Goal: Transaction & Acquisition: Purchase product/service

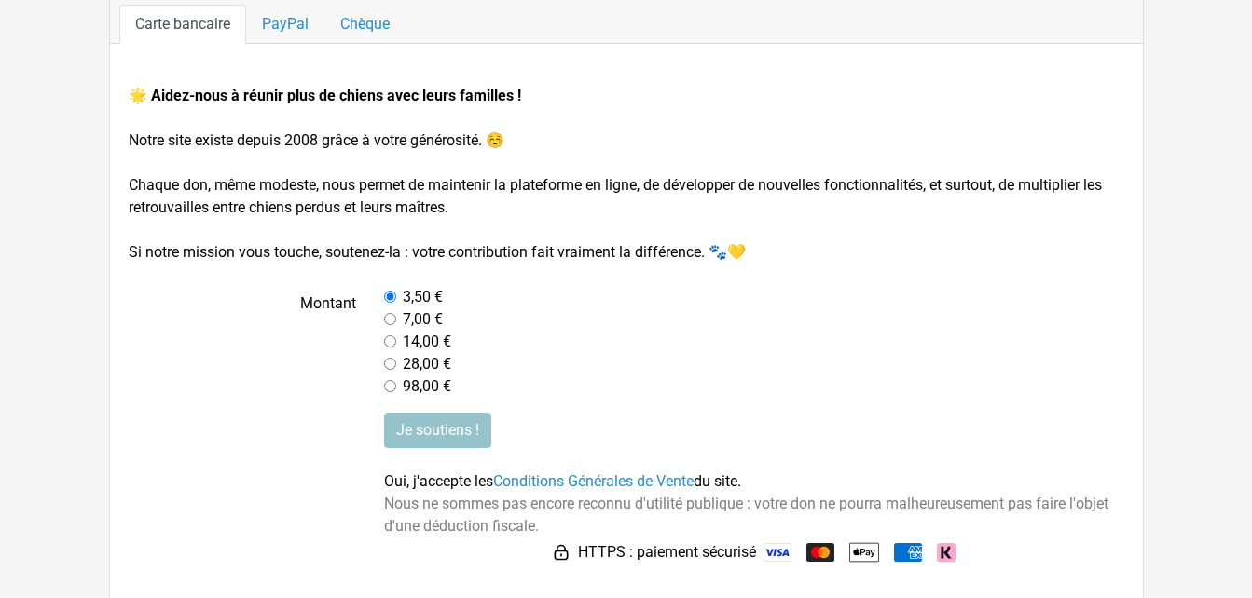
scroll to position [203, 0]
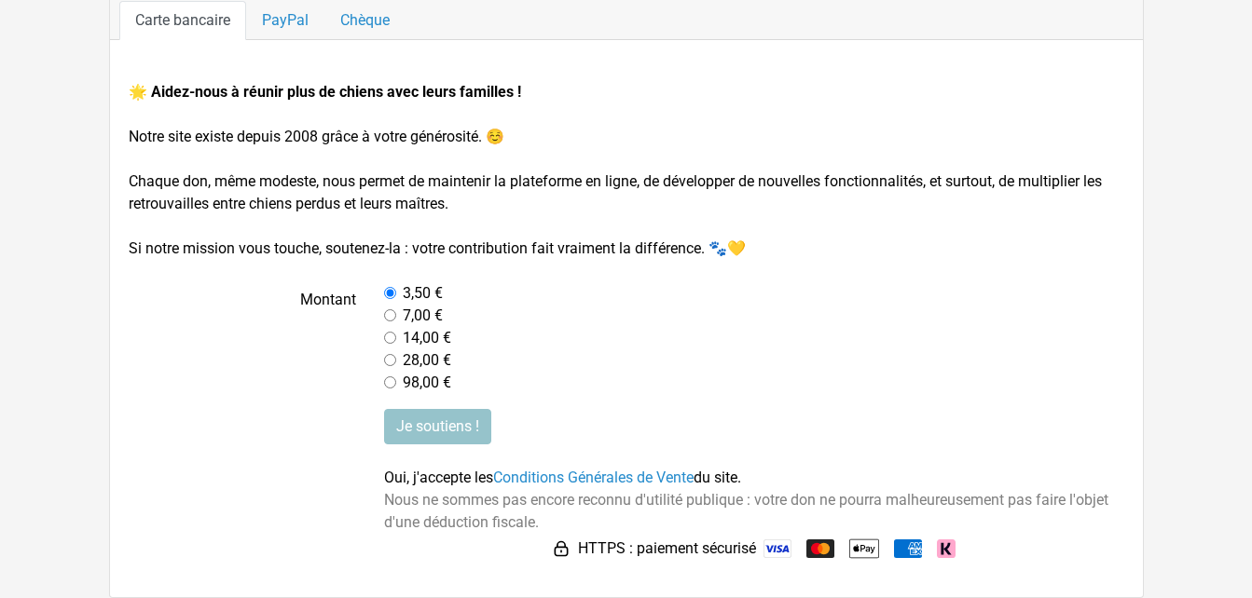
click at [390, 314] on input "radio" at bounding box center [390, 315] width 12 height 12
radio input "true"
click at [425, 427] on input "Je soutiens !" at bounding box center [437, 426] width 107 height 35
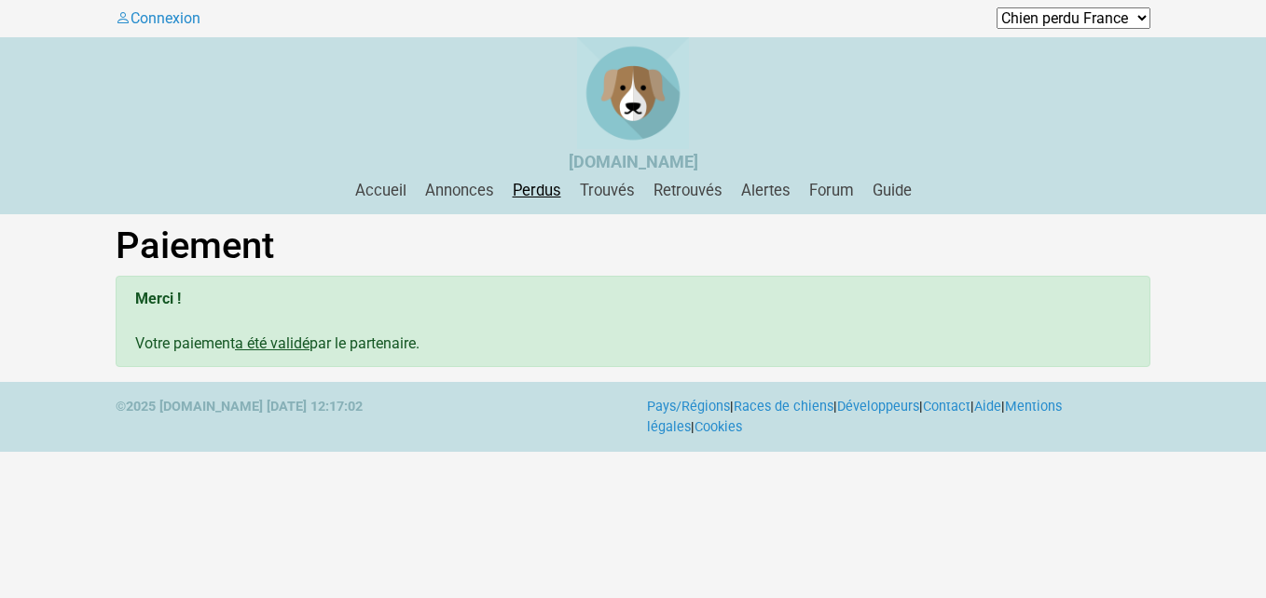
click at [539, 198] on link "Perdus" at bounding box center [536, 191] width 63 height 18
